Goal: Check status: Check status

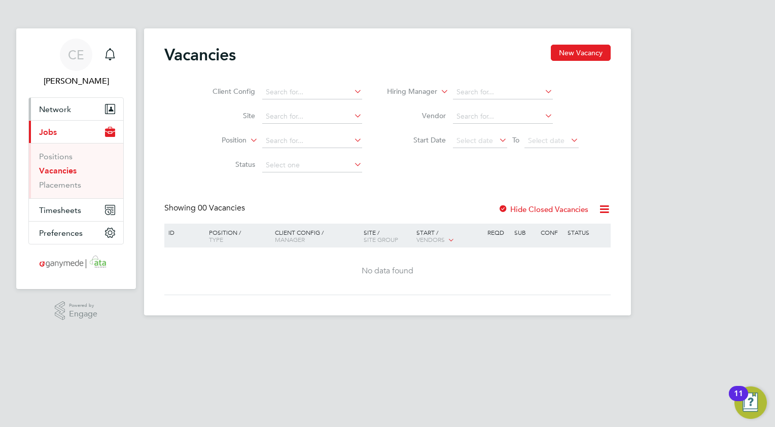
click at [57, 111] on span "Network" at bounding box center [55, 110] width 32 height 10
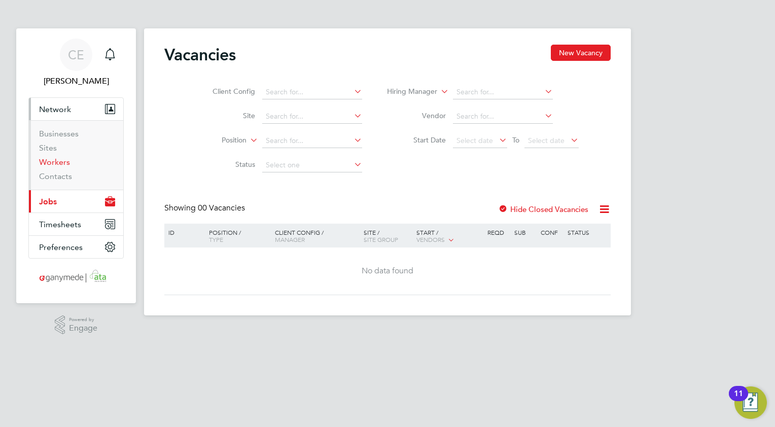
click at [57, 162] on link "Workers" at bounding box center [54, 162] width 31 height 10
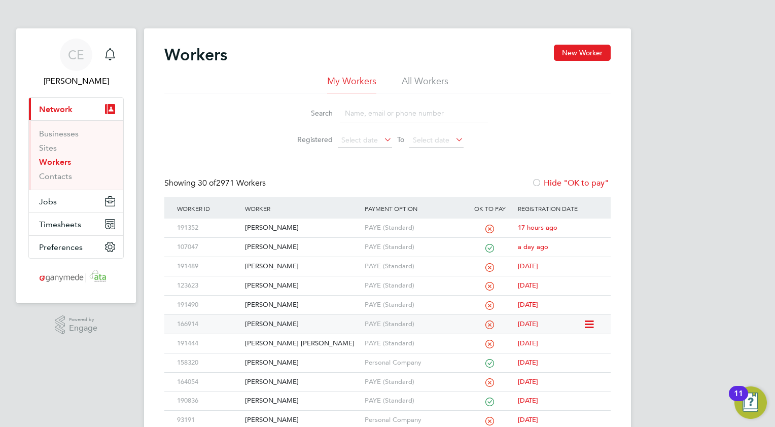
click at [276, 324] on div "[PERSON_NAME]" at bounding box center [302, 324] width 119 height 19
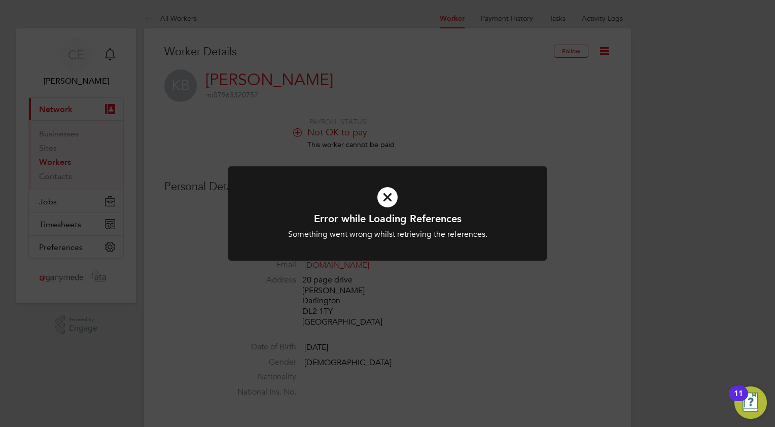
click at [384, 200] on icon at bounding box center [388, 198] width 264 height 40
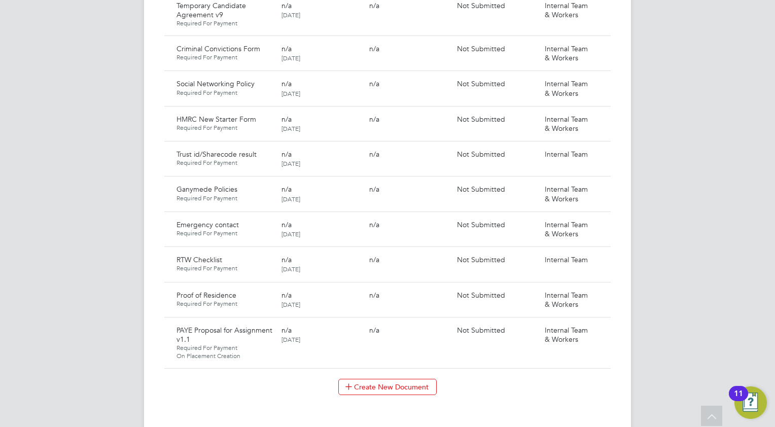
scroll to position [710, 0]
